Goal: Information Seeking & Learning: Learn about a topic

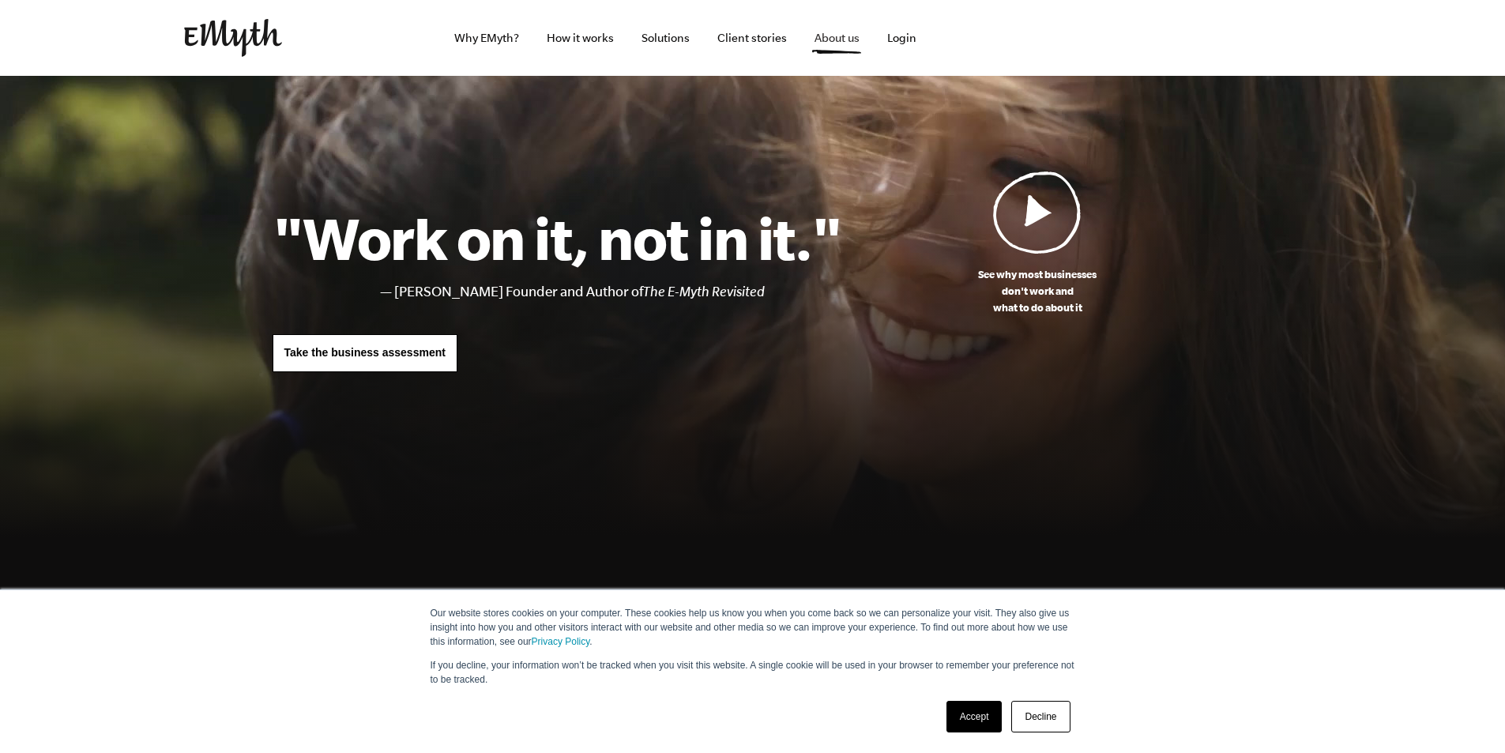
click at [837, 39] on link "About us" at bounding box center [837, 38] width 70 height 76
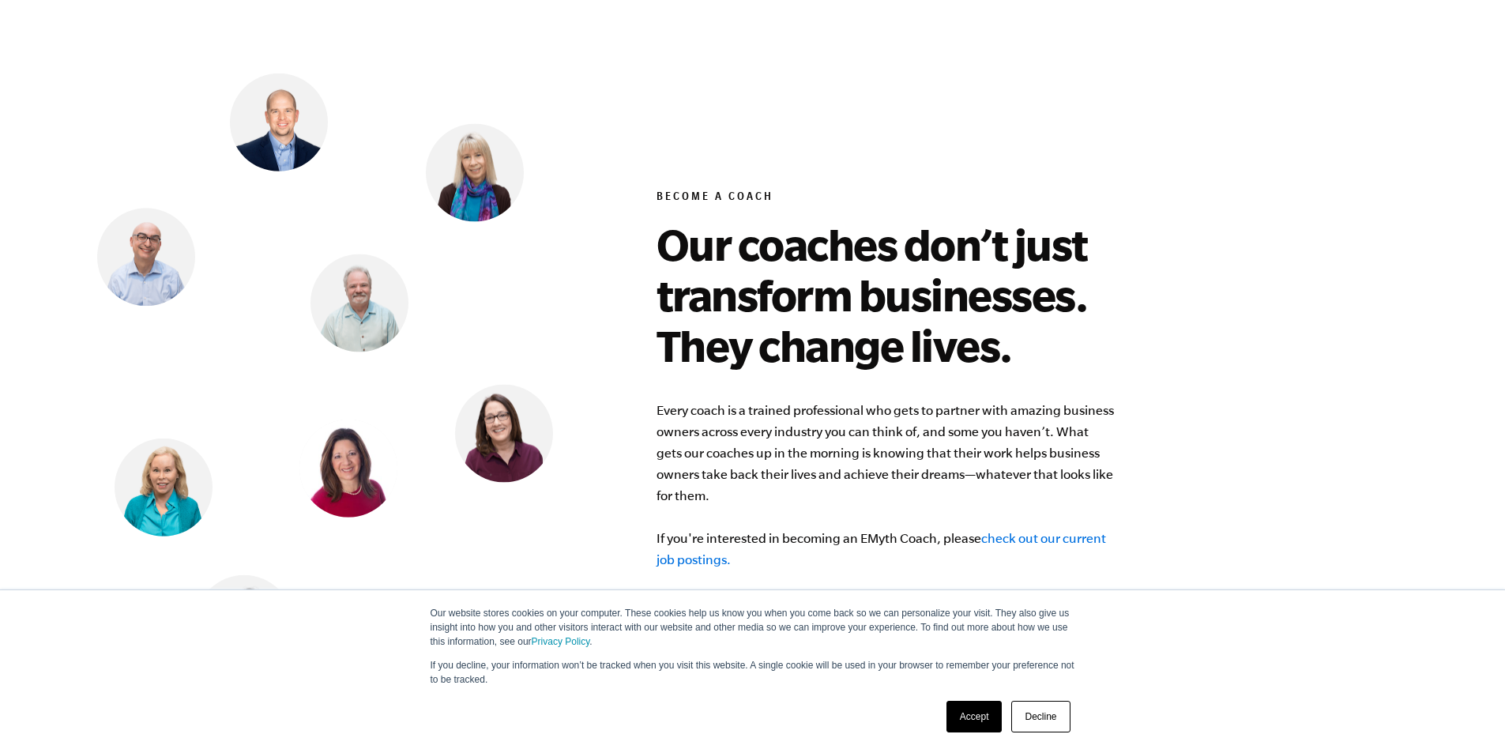
scroll to position [6241, 0]
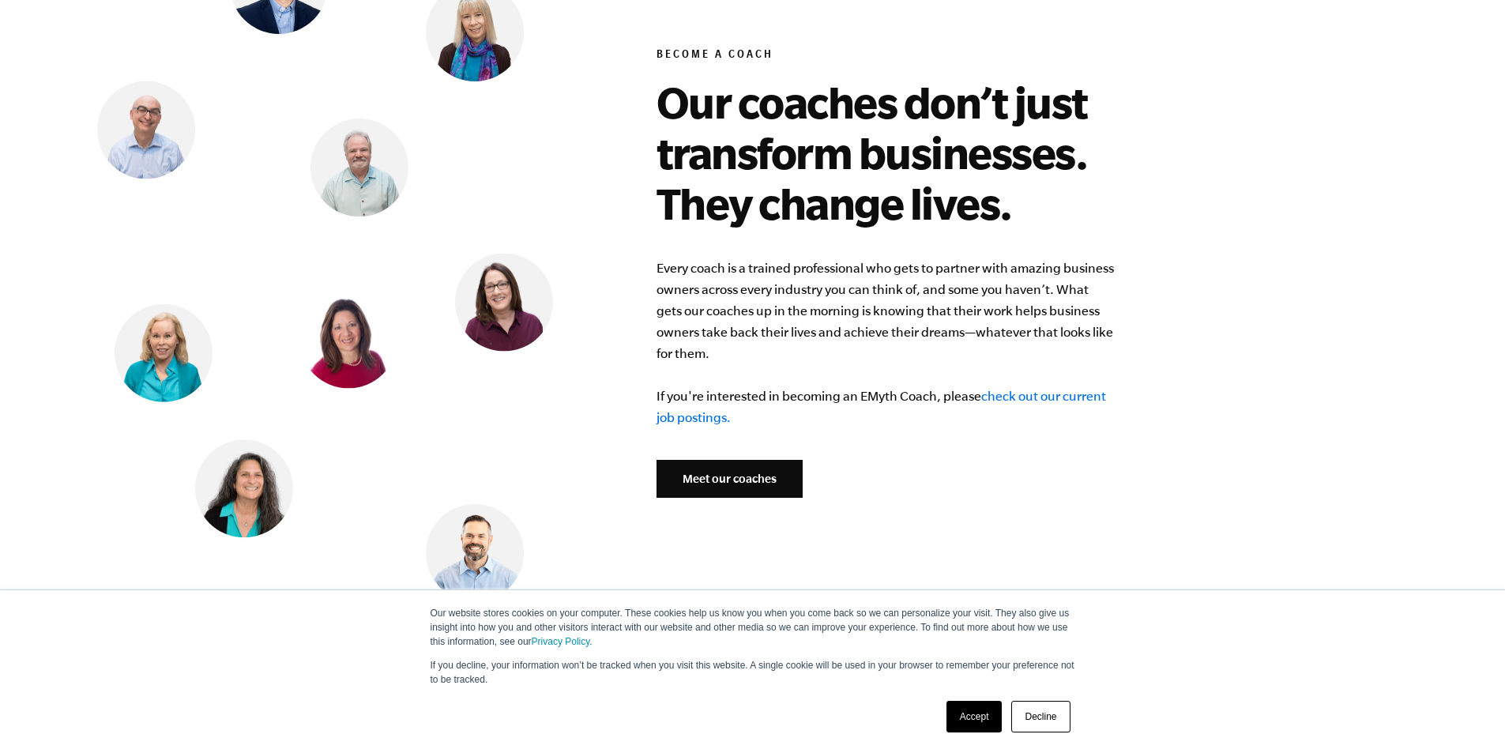
drag, startPoint x: 752, startPoint y: 476, endPoint x: 718, endPoint y: 465, distance: 35.7
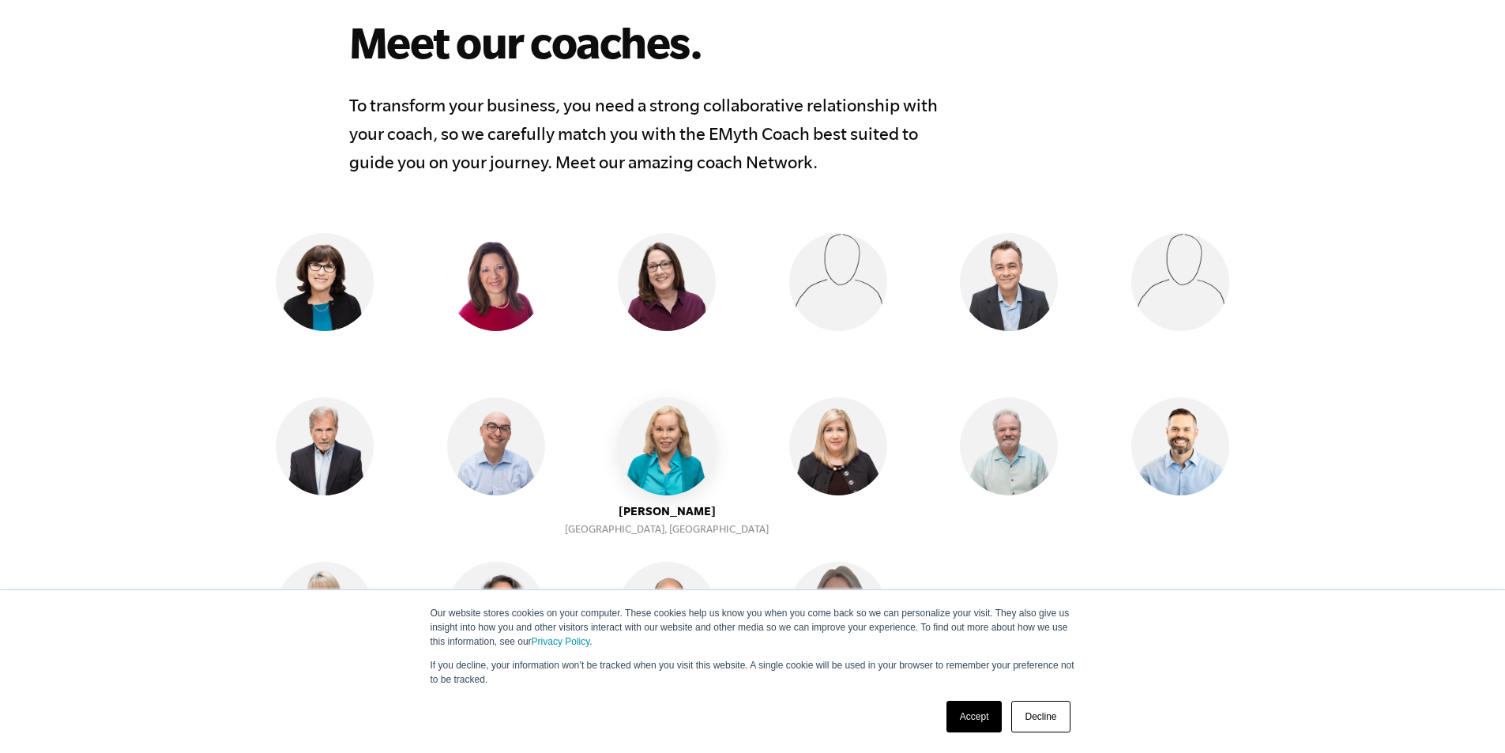
scroll to position [1422, 0]
